Goal: Navigation & Orientation: Find specific page/section

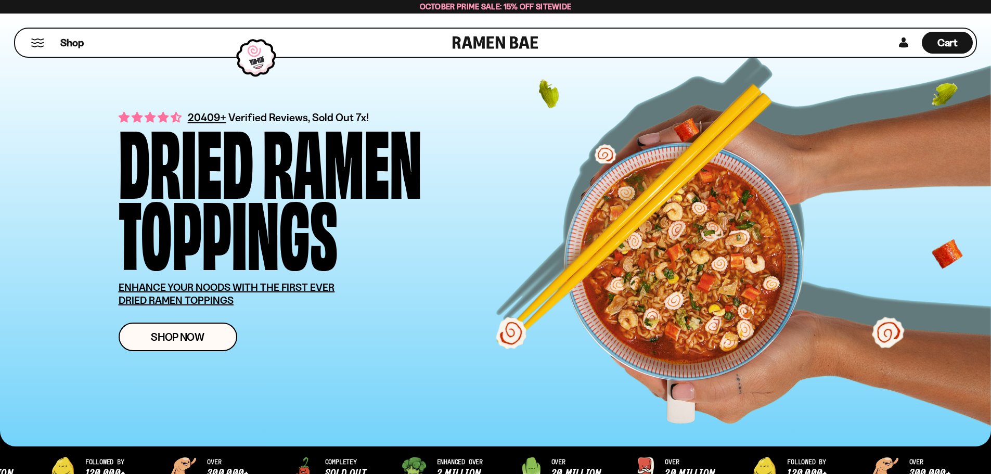
click at [36, 31] on div "Shop" at bounding box center [235, 43] width 434 height 28
click at [43, 42] on button "Mobile Menu Trigger" at bounding box center [38, 42] width 14 height 9
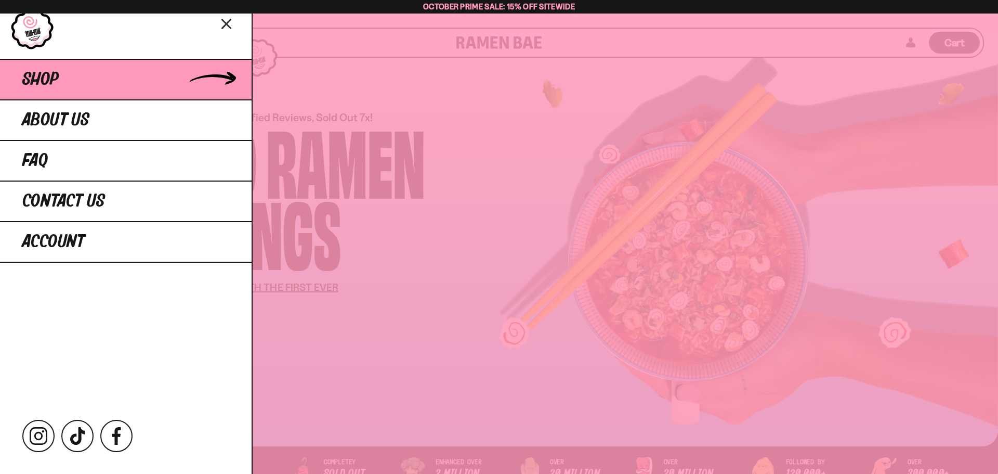
click at [191, 87] on link "Shop" at bounding box center [126, 79] width 252 height 41
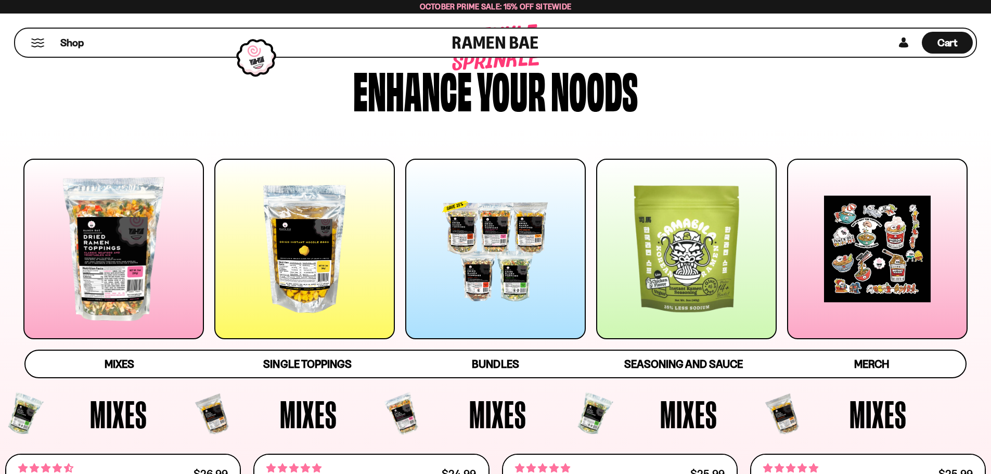
click at [508, 294] on div at bounding box center [495, 249] width 180 height 180
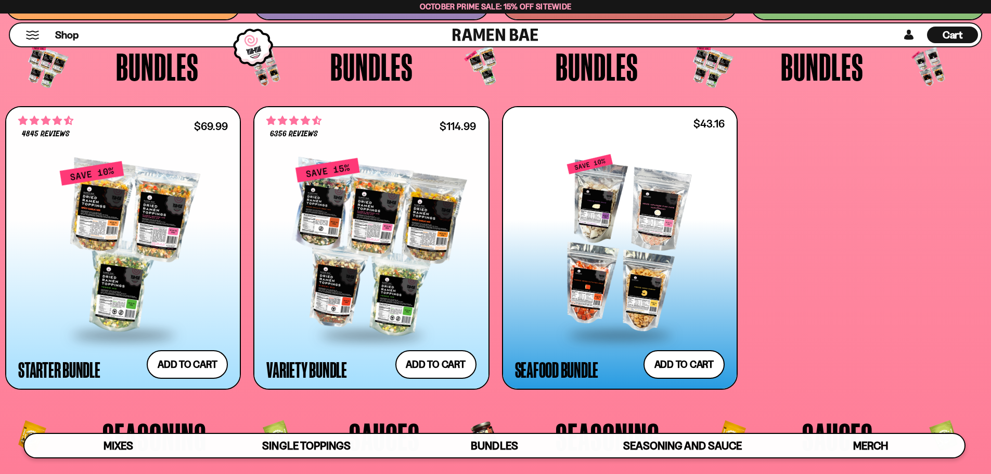
scroll to position [2715, 0]
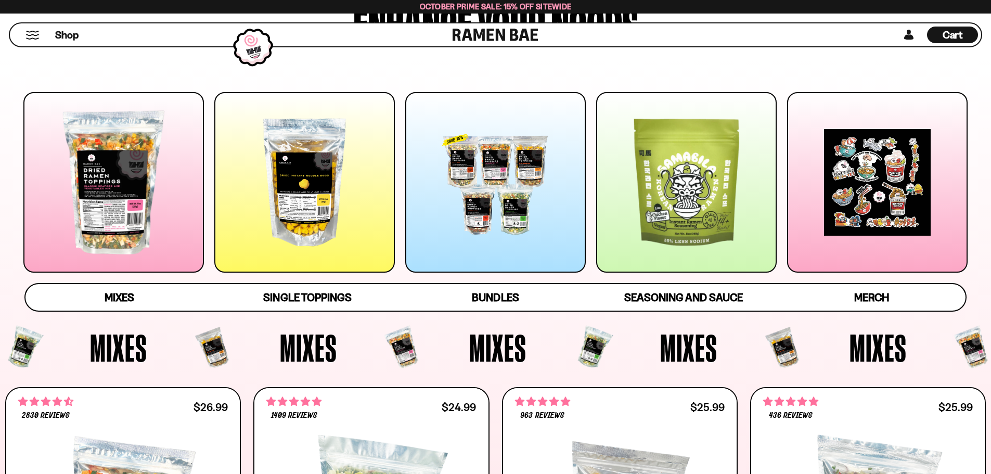
click at [476, 198] on div at bounding box center [495, 182] width 180 height 180
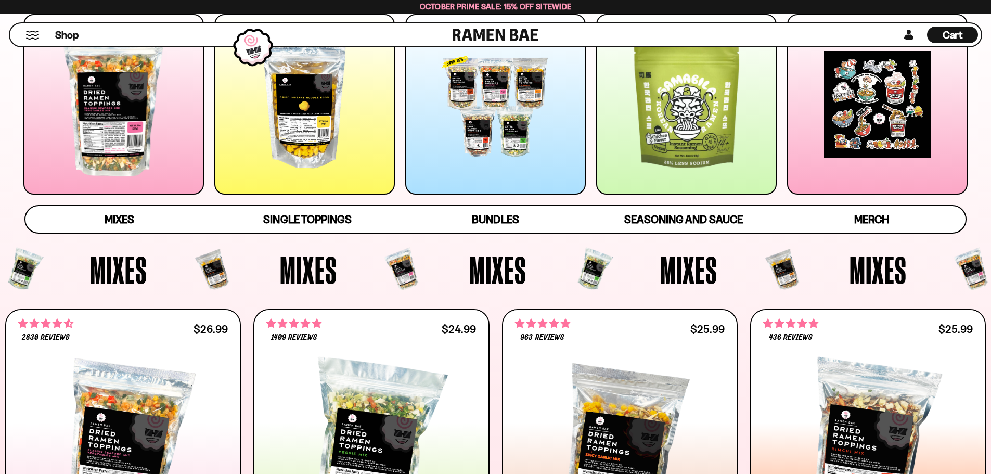
scroll to position [169, 0]
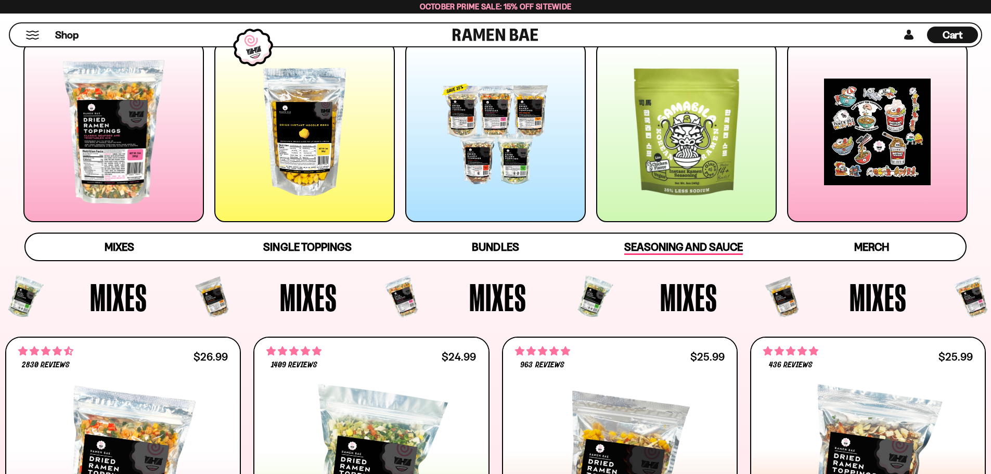
click at [663, 250] on span "Seasoning and Sauce" at bounding box center [683, 247] width 118 height 15
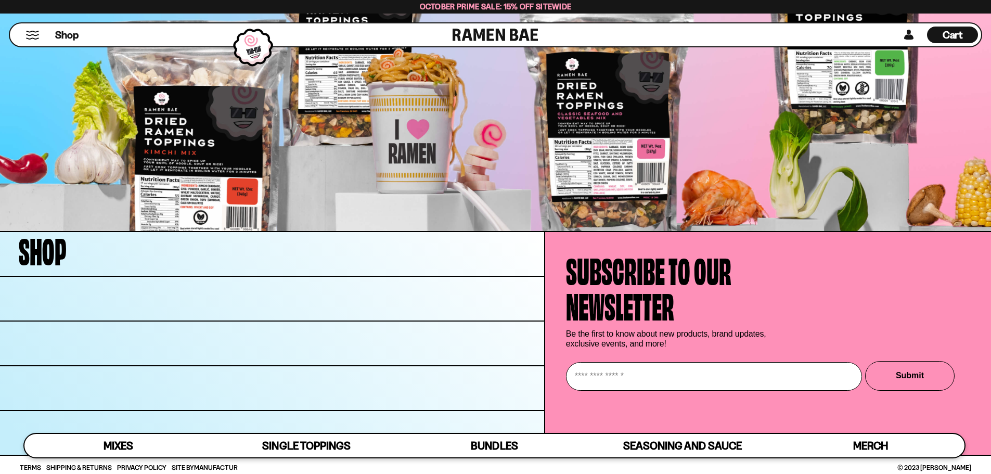
scroll to position [4173, 0]
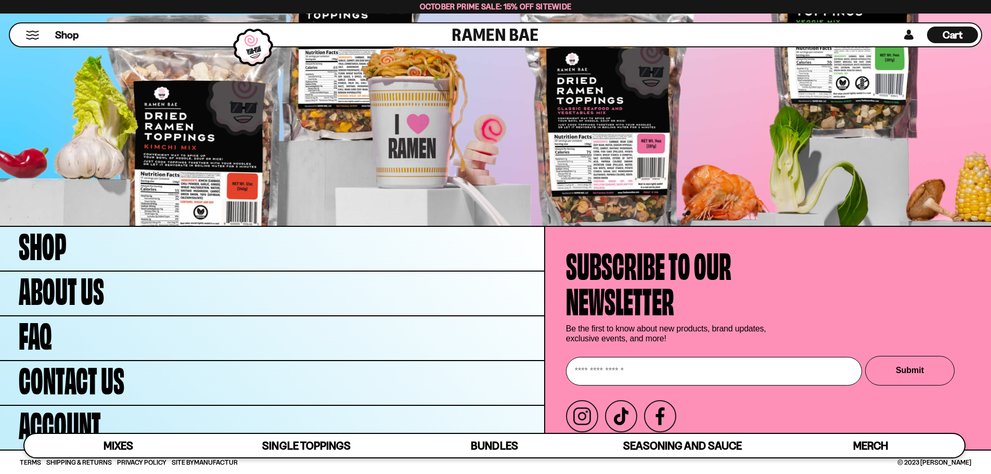
click at [498, 29] on link at bounding box center [495, 34] width 86 height 23
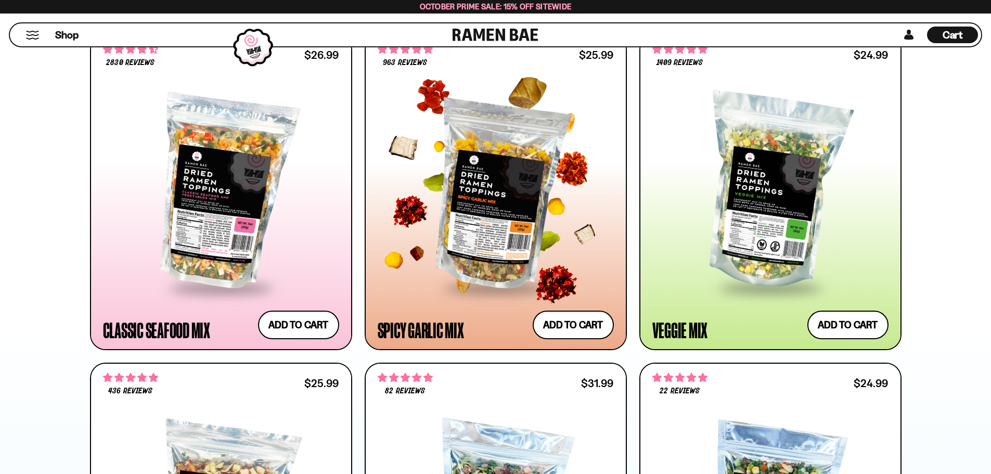
scroll to position [468, 0]
